Goal: Information Seeking & Learning: Learn about a topic

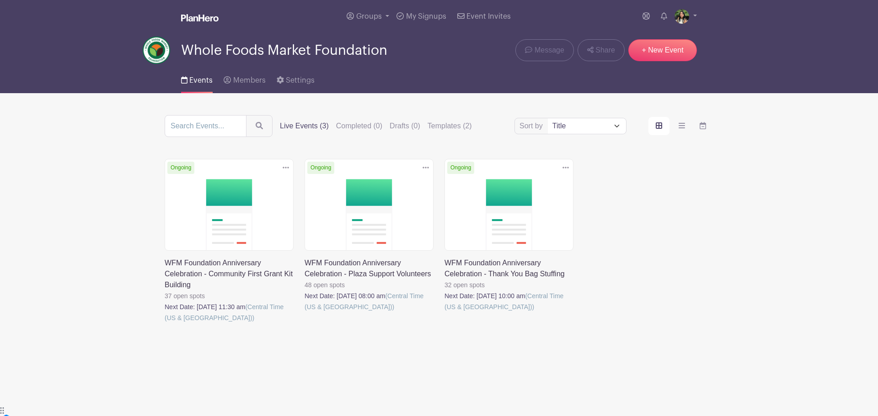
click at [165, 324] on link at bounding box center [165, 324] width 0 height 0
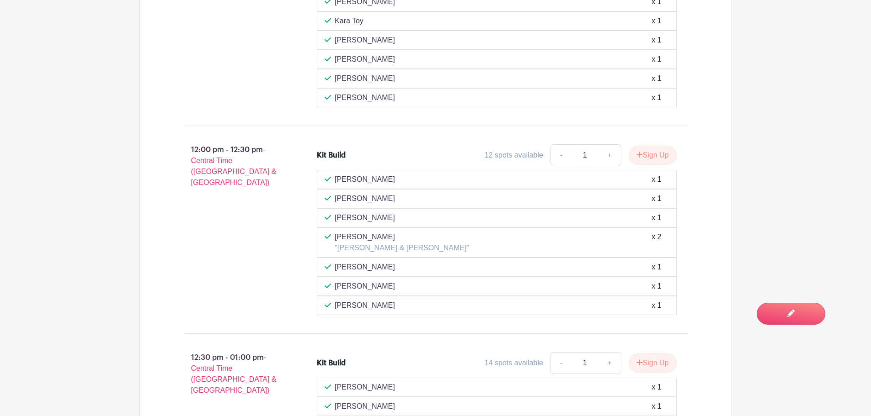
scroll to position [745, 0]
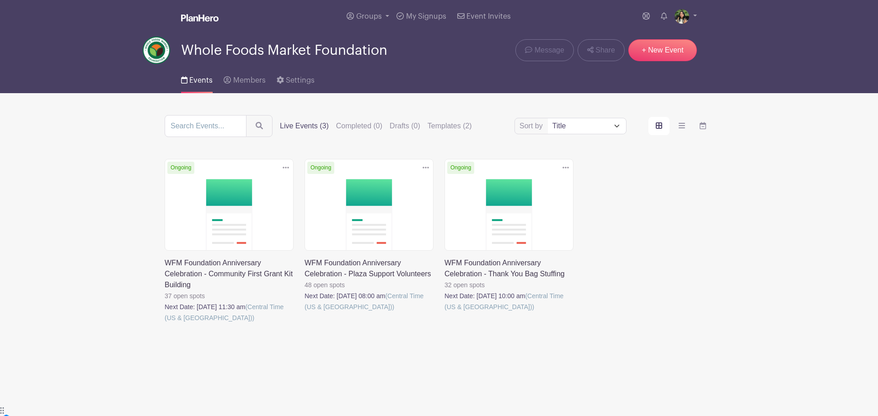
click at [304, 313] on link at bounding box center [304, 313] width 0 height 0
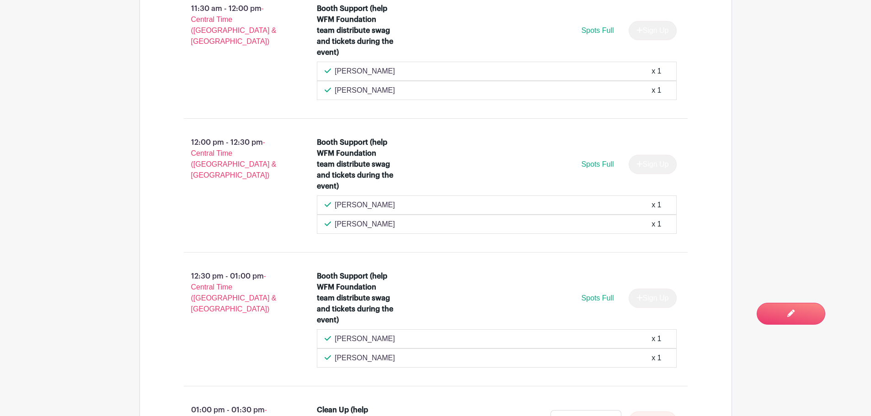
scroll to position [2052, 0]
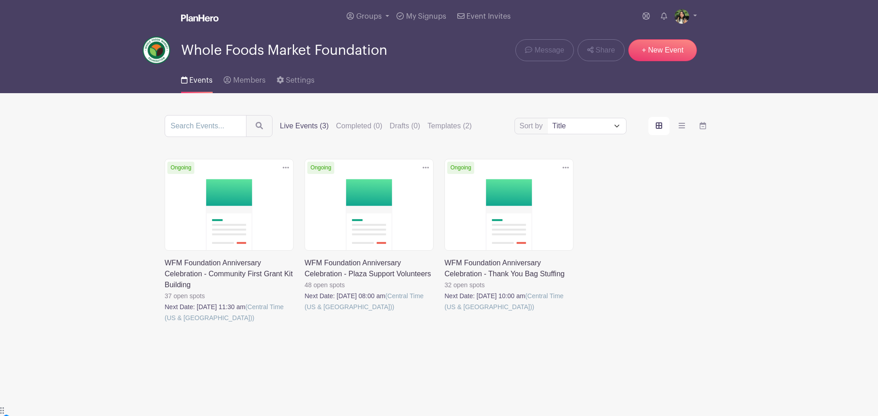
click at [444, 313] on link at bounding box center [444, 313] width 0 height 0
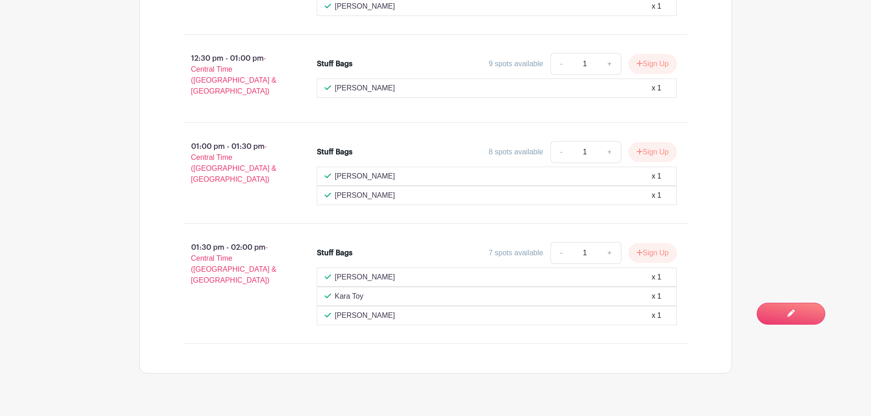
scroll to position [1726, 0]
